Goal: Transaction & Acquisition: Purchase product/service

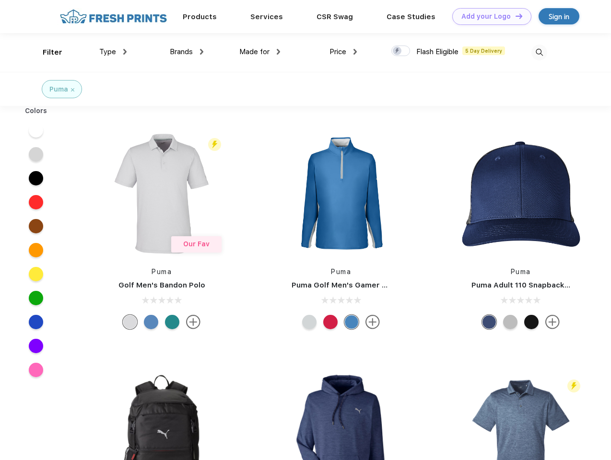
scroll to position [0, 0]
click at [488, 16] on link "Add your Logo Design Tool" at bounding box center [491, 16] width 79 height 17
click at [0, 0] on div "Design Tool" at bounding box center [0, 0] width 0 height 0
click at [515, 16] on link "Add your Logo Design Tool" at bounding box center [491, 16] width 79 height 17
click at [46, 52] on div "Filter" at bounding box center [53, 52] width 20 height 11
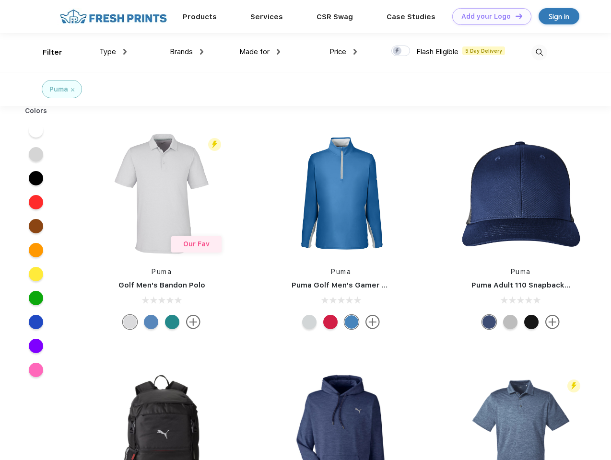
click at [113, 52] on span "Type" at bounding box center [107, 51] width 17 height 9
click at [187, 52] on span "Brands" at bounding box center [181, 51] width 23 height 9
click at [260, 52] on span "Made for" at bounding box center [254, 51] width 30 height 9
click at [343, 52] on span "Price" at bounding box center [338, 51] width 17 height 9
click at [401, 51] on div at bounding box center [400, 51] width 19 height 11
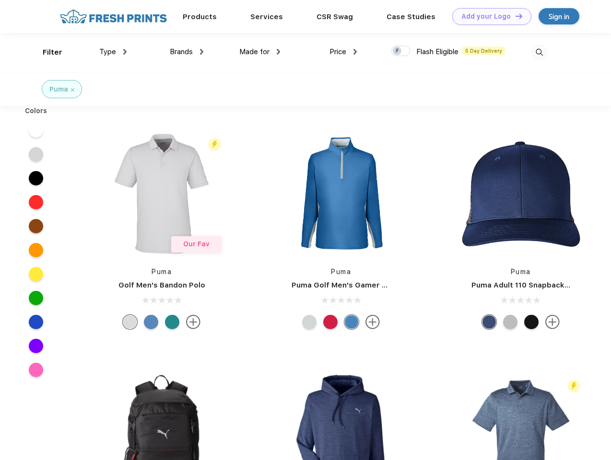
click at [398, 51] on input "checkbox" at bounding box center [394, 48] width 6 height 6
click at [539, 52] on img at bounding box center [539, 53] width 16 height 16
